Goal: Task Accomplishment & Management: Use online tool/utility

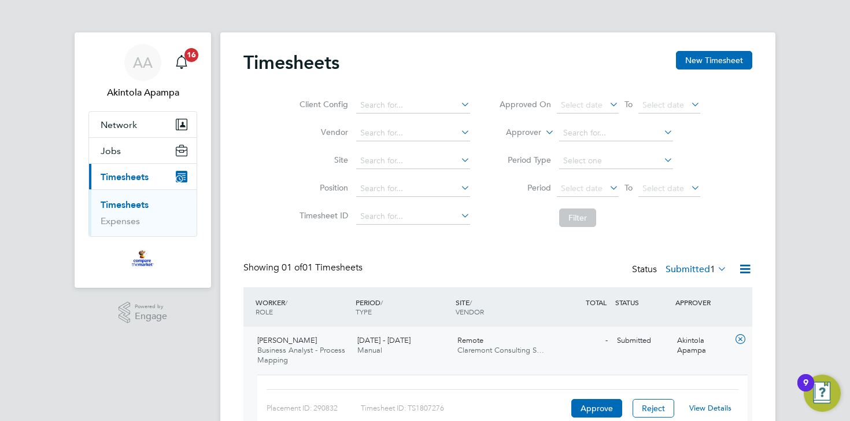
scroll to position [29, 100]
click at [595, 404] on button "Approve" at bounding box center [596, 408] width 51 height 19
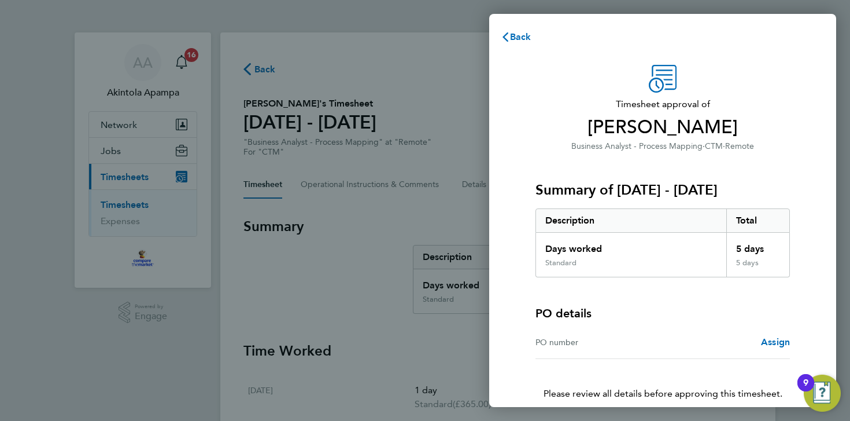
scroll to position [54, 0]
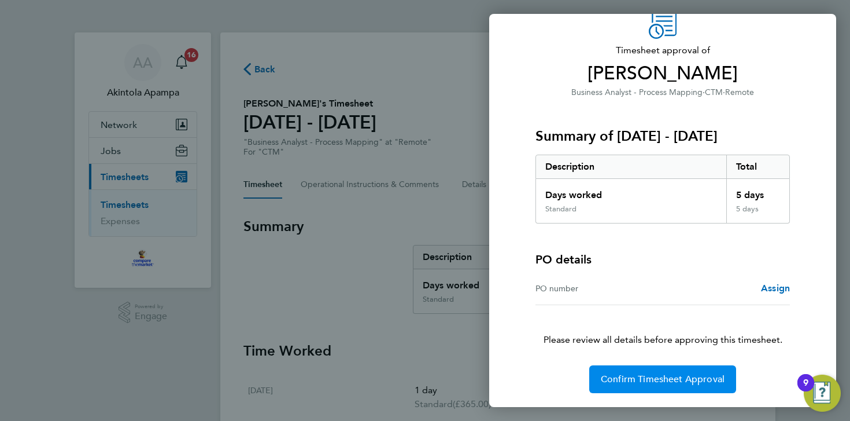
click at [670, 381] on span "Confirm Timesheet Approval" at bounding box center [663, 379] width 124 height 12
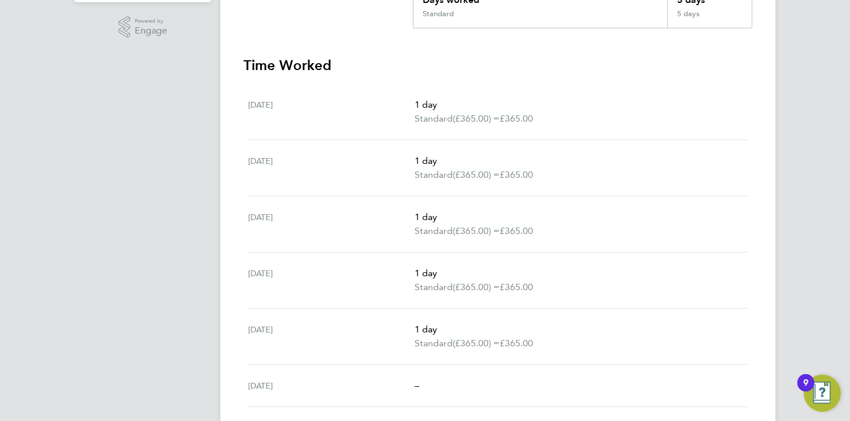
scroll to position [284, 0]
